Goal: Task Accomplishment & Management: Manage account settings

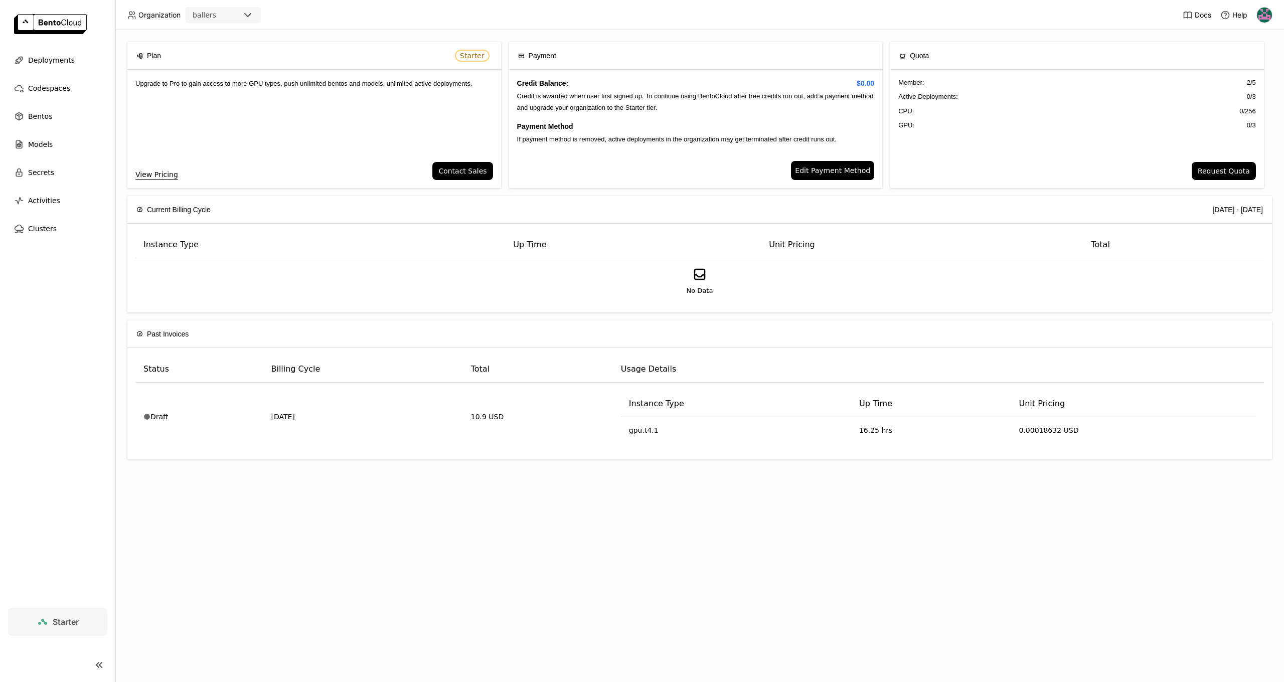
click at [1266, 17] on img at bounding box center [1264, 15] width 15 height 15
click at [1261, 13] on img at bounding box center [1264, 15] width 15 height 15
click at [68, 20] on img at bounding box center [50, 24] width 73 height 20
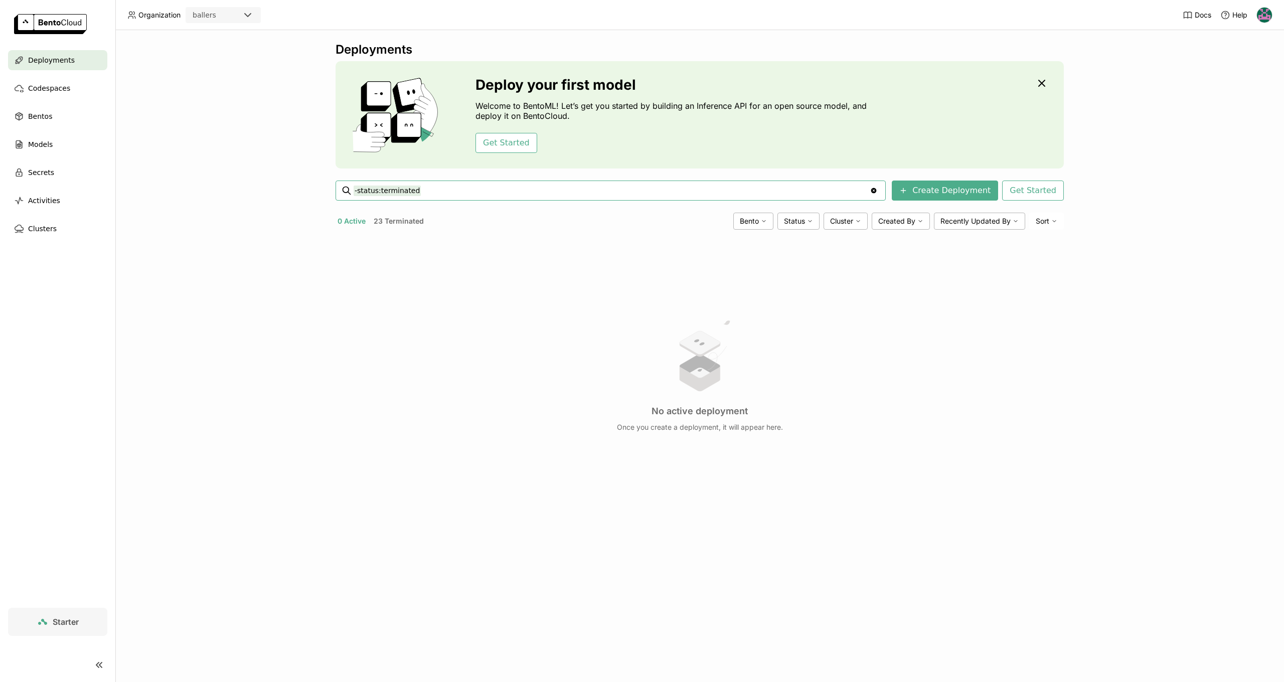
click at [45, 58] on span "Deployments" at bounding box center [51, 60] width 47 height 12
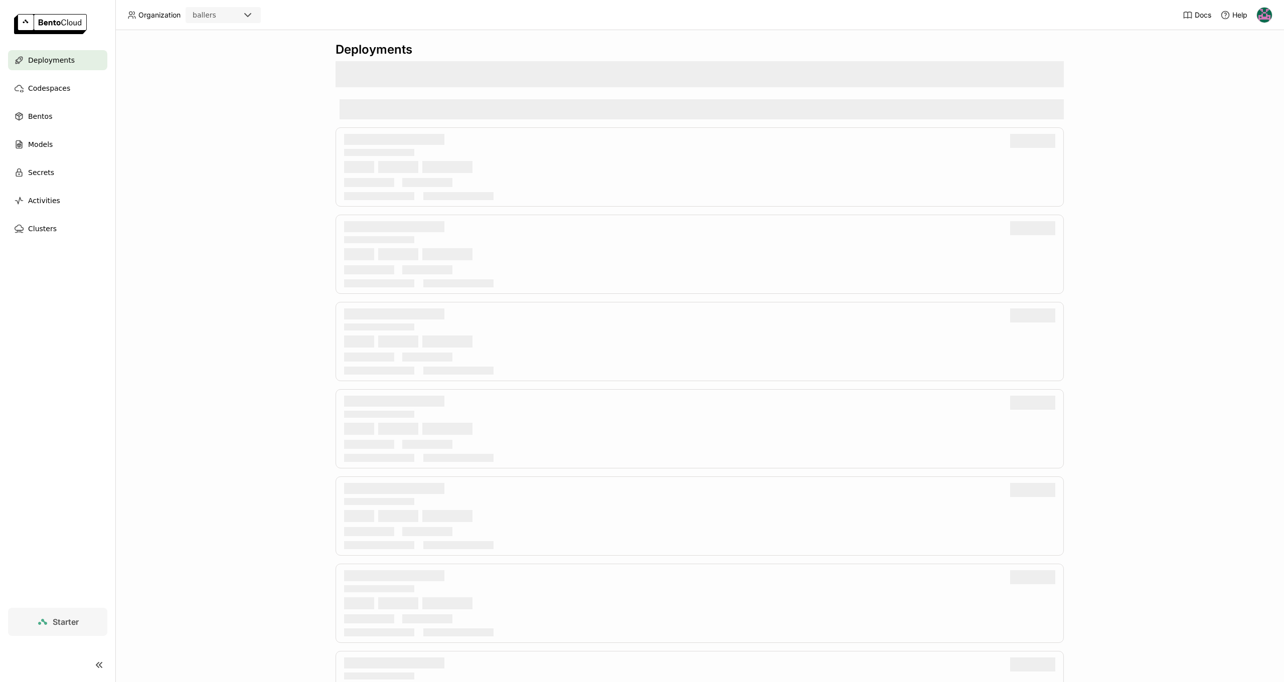
click at [43, 27] on img at bounding box center [50, 24] width 73 height 20
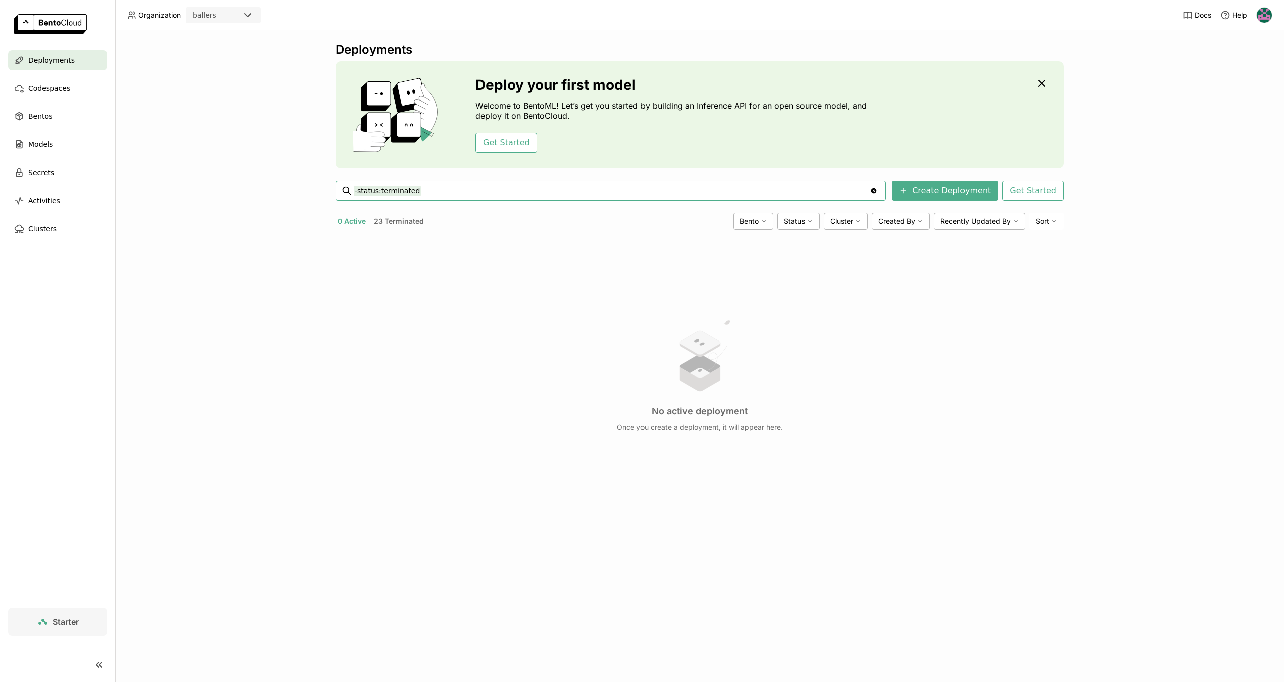
drag, startPoint x: 422, startPoint y: 193, endPoint x: 334, endPoint y: 192, distance: 88.8
click at [334, 192] on div "Deployments Deploy your first model Welcome to BentoML! Let’s get you started b…" at bounding box center [699, 356] width 1169 height 652
click at [238, 270] on div "Deployments Deploy your first model Welcome to BentoML! Let’s get you started b…" at bounding box center [699, 356] width 1169 height 652
click at [34, 26] on img at bounding box center [50, 24] width 73 height 20
click at [229, 15] on div "ballers" at bounding box center [214, 15] width 55 height 14
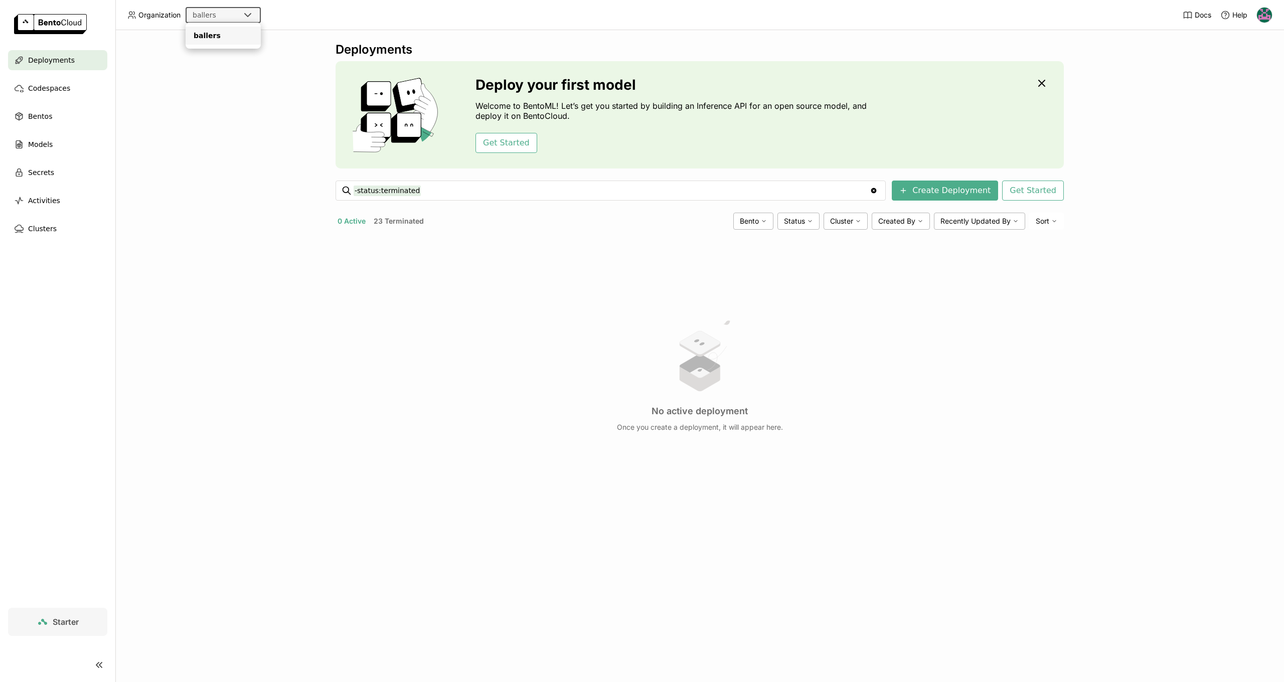
click at [239, 95] on div "Deployments Deploy your first model Welcome to BentoML! Let’s get you started b…" at bounding box center [699, 356] width 1169 height 652
click at [1262, 18] on img at bounding box center [1264, 15] width 15 height 15
click at [1225, 54] on icon at bounding box center [1224, 53] width 6 height 6
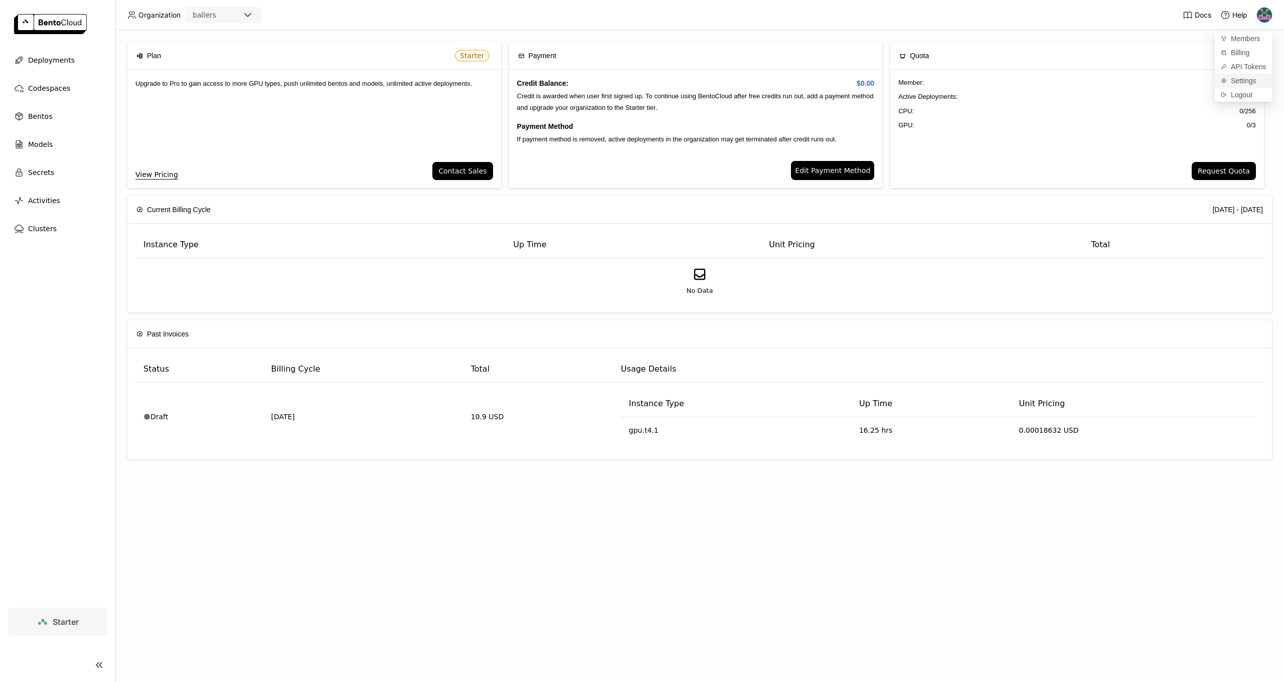
click at [1233, 77] on span "Settings" at bounding box center [1244, 80] width 26 height 9
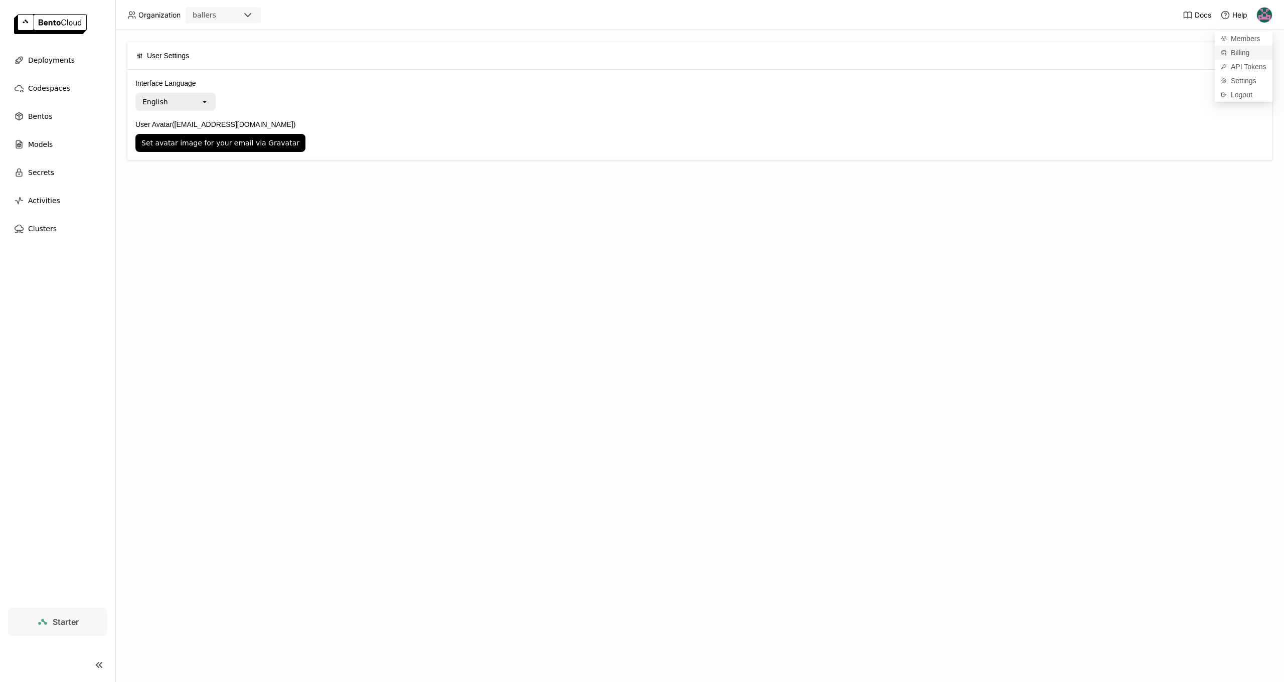
click at [1238, 53] on span "Billing" at bounding box center [1240, 52] width 19 height 9
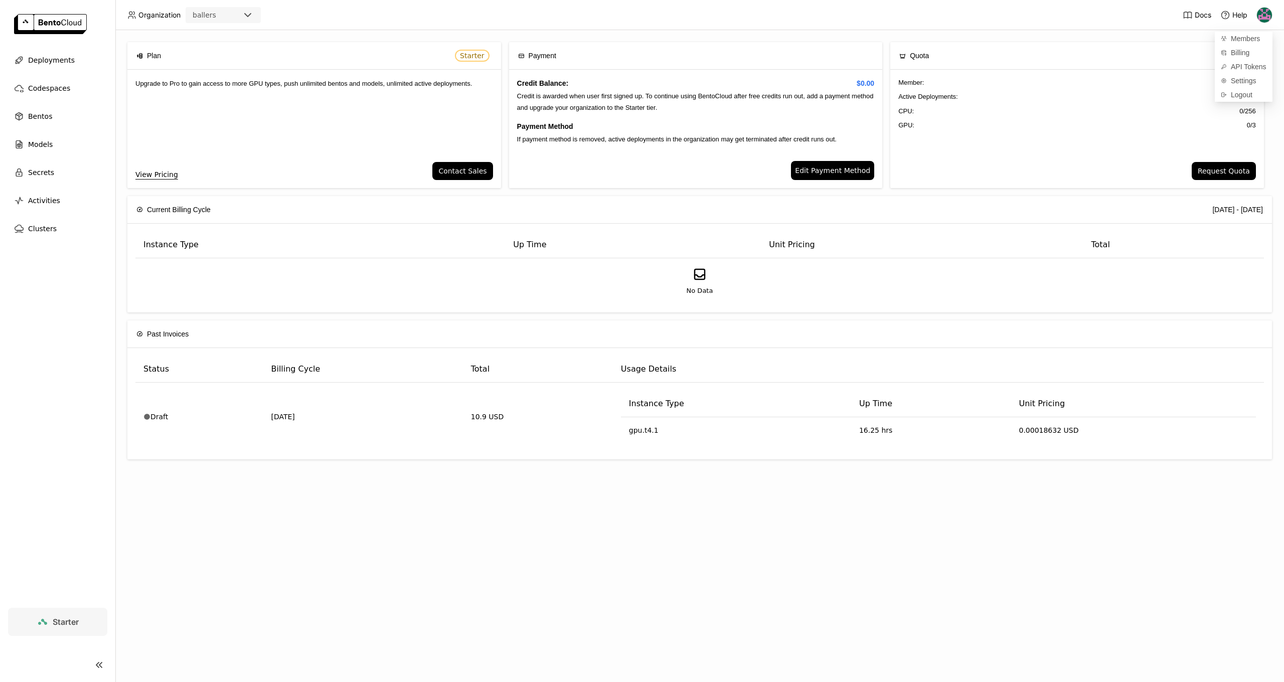
click at [828, 161] on link "Edit Payment Method" at bounding box center [832, 170] width 83 height 19
click at [821, 170] on span "Edit Payment Method" at bounding box center [832, 170] width 75 height 11
